Goal: Task Accomplishment & Management: Manage account settings

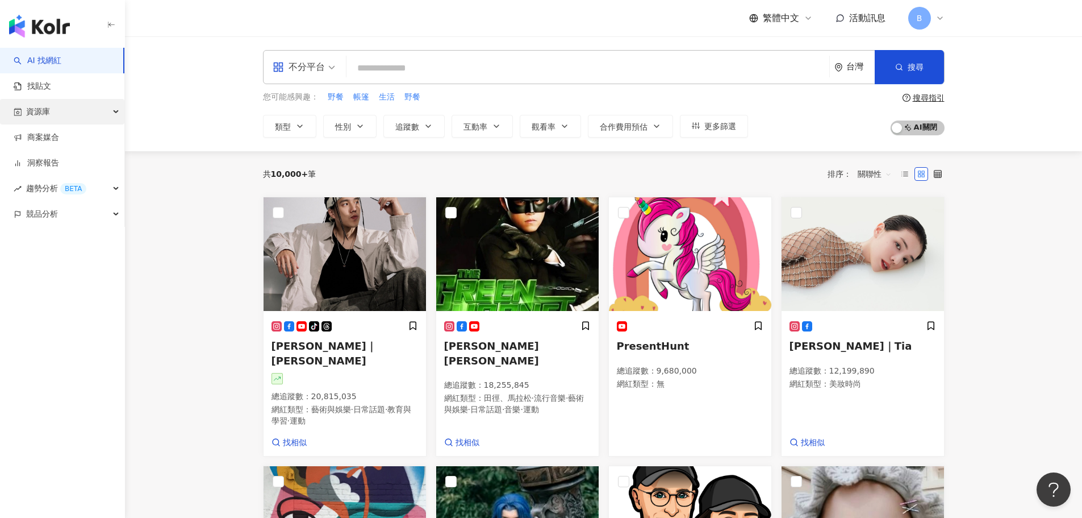
click at [101, 114] on div "資源庫" at bounding box center [62, 112] width 124 height 26
click at [96, 108] on div "資源庫" at bounding box center [62, 112] width 124 height 26
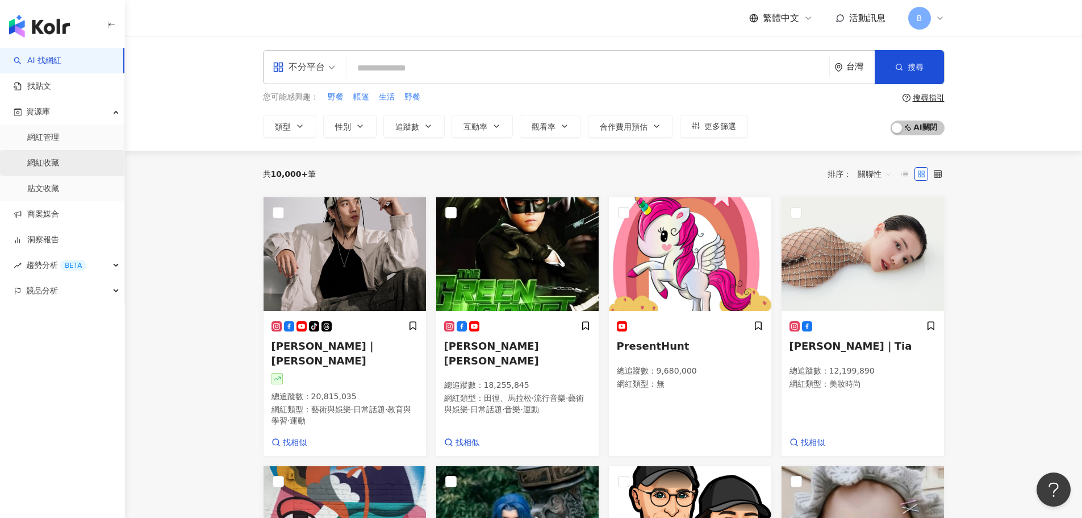
click at [59, 160] on link "網紅收藏" at bounding box center [43, 162] width 32 height 11
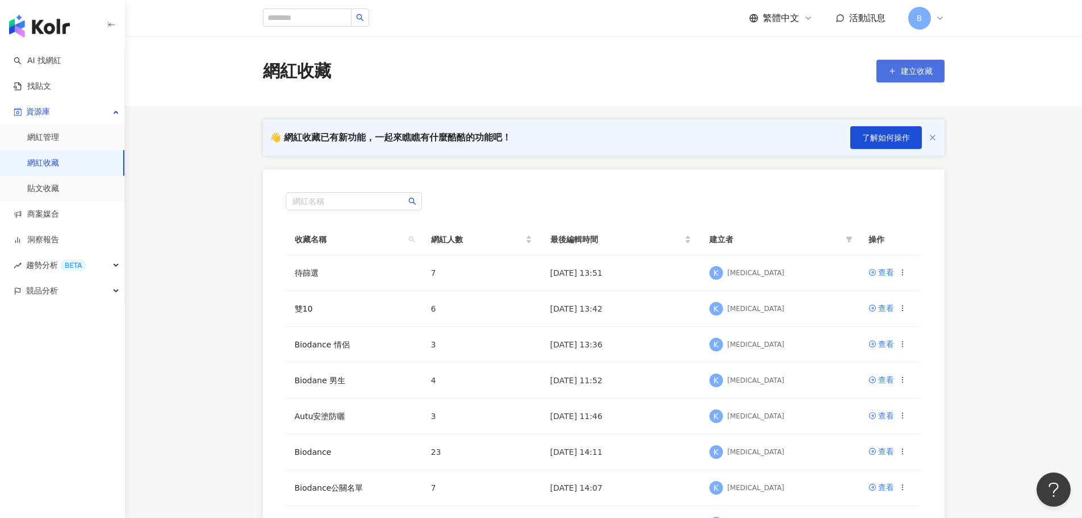
click at [911, 77] on button "建立收藏" at bounding box center [911, 71] width 68 height 23
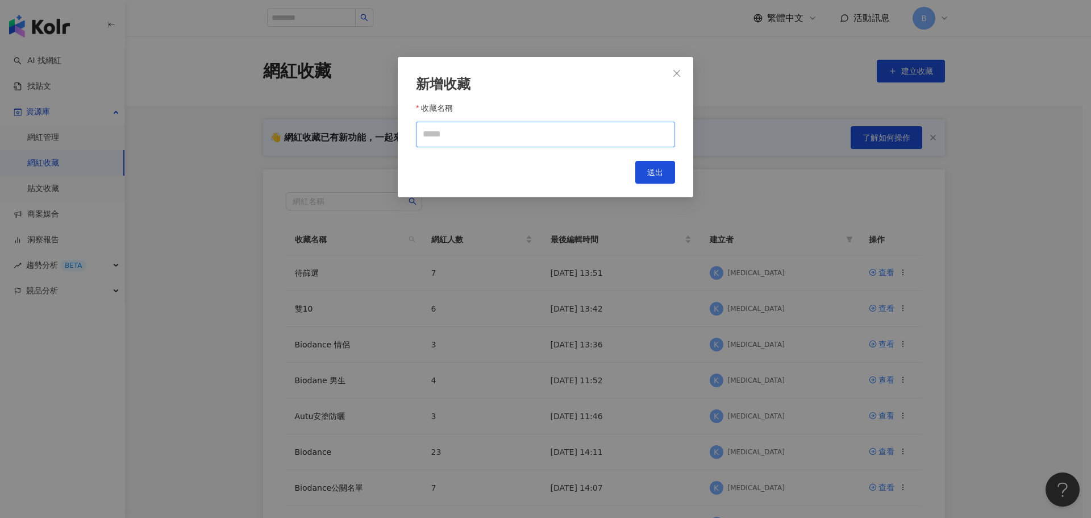
click at [461, 134] on input "收藏名稱" at bounding box center [545, 135] width 259 height 26
type input "***"
click at [660, 176] on span "送出" at bounding box center [655, 172] width 16 height 9
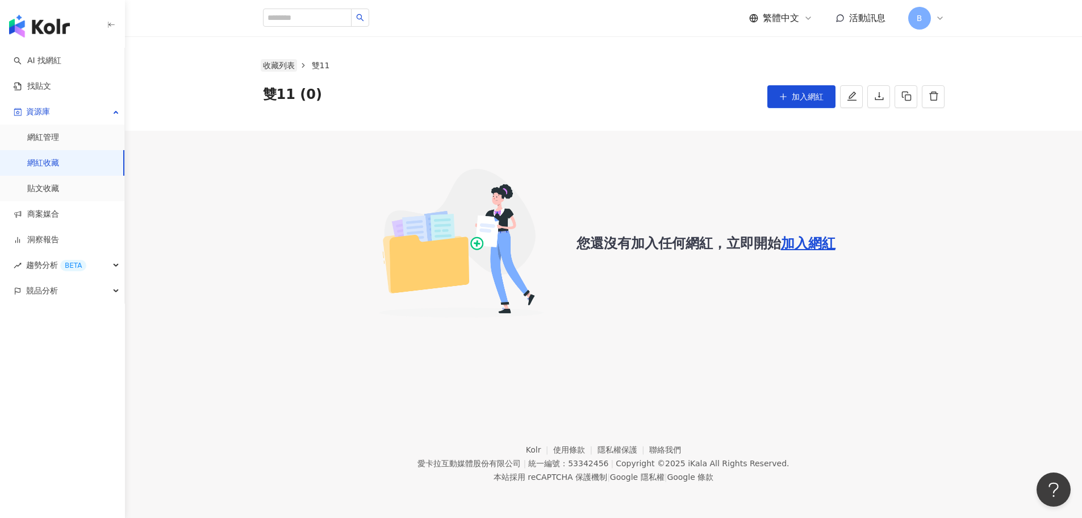
click at [281, 69] on link "收藏列表" at bounding box center [279, 65] width 36 height 12
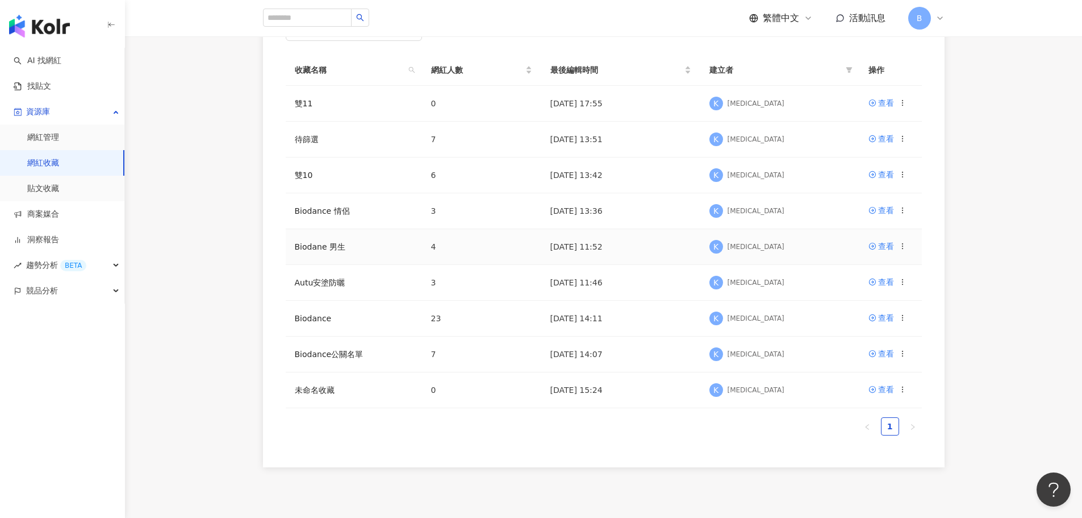
scroll to position [170, 0]
click at [342, 314] on td "Biodance" at bounding box center [354, 317] width 136 height 36
click at [553, 313] on td "[DATE] 14:11" at bounding box center [620, 317] width 159 height 36
click at [883, 314] on div "查看" at bounding box center [886, 316] width 16 height 12
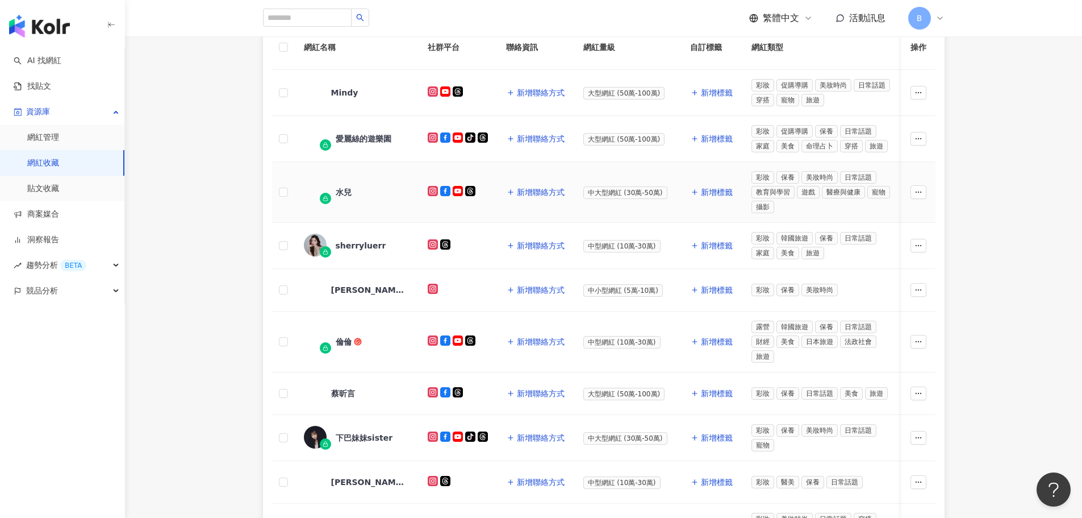
scroll to position [231, 0]
